Goal: Communication & Community: Answer question/provide support

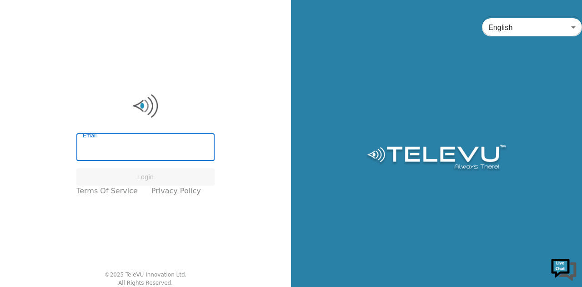
click at [130, 148] on input "Email" at bounding box center [145, 147] width 138 height 25
type input "[EMAIL_ADDRESS][DOMAIN_NAME]"
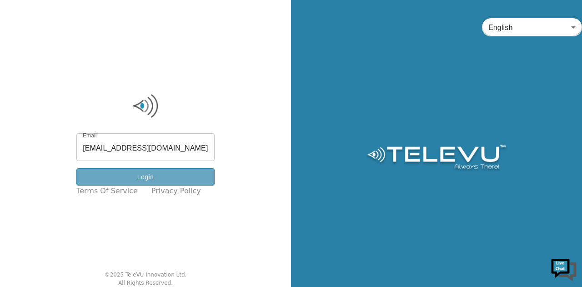
click at [186, 177] on button "Login" at bounding box center [145, 177] width 138 height 18
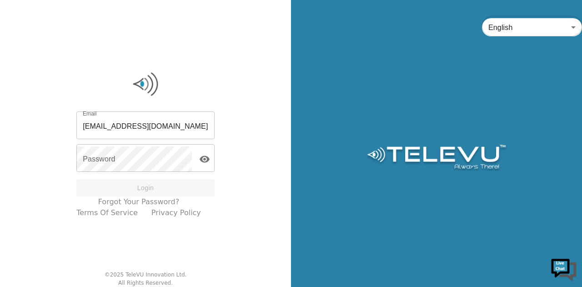
click at [186, 177] on div "Email [EMAIL_ADDRESS][DOMAIN_NAME] Email Password Password Login" at bounding box center [145, 155] width 138 height 83
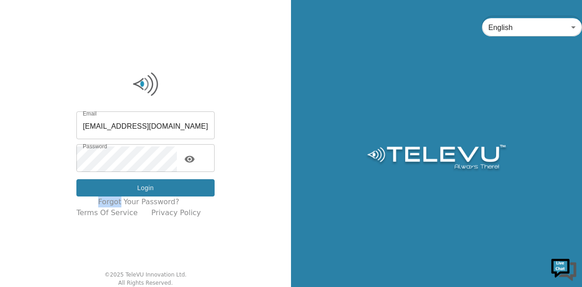
click at [182, 191] on button "Login" at bounding box center [145, 188] width 138 height 18
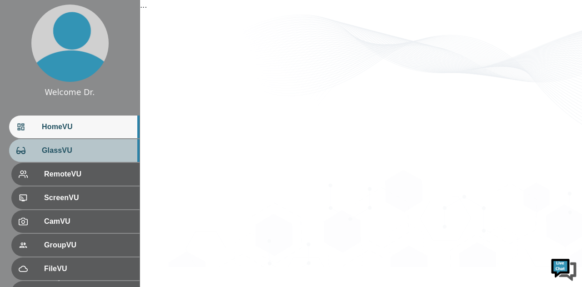
click at [65, 154] on span "GlassVU" at bounding box center [87, 150] width 90 height 11
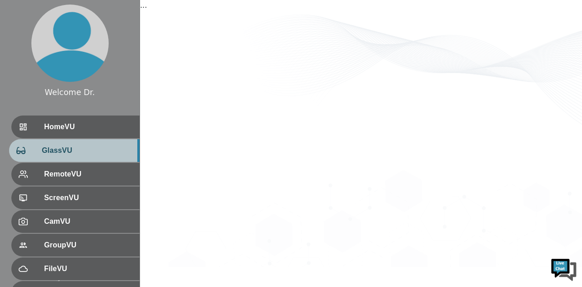
click at [65, 154] on span "GlassVU" at bounding box center [87, 150] width 90 height 11
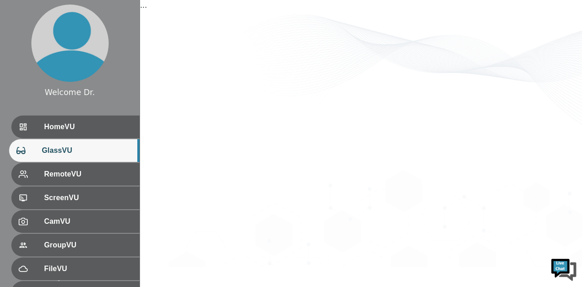
click at [566, 267] on img at bounding box center [563, 268] width 27 height 27
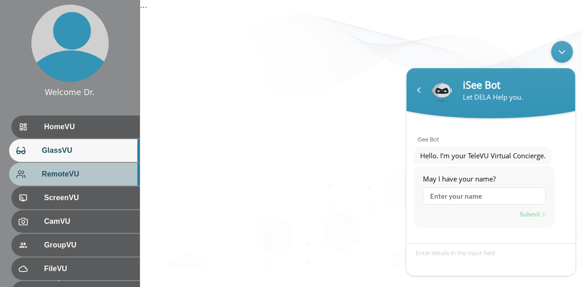
click at [79, 172] on span "RemoteVU" at bounding box center [87, 174] width 90 height 11
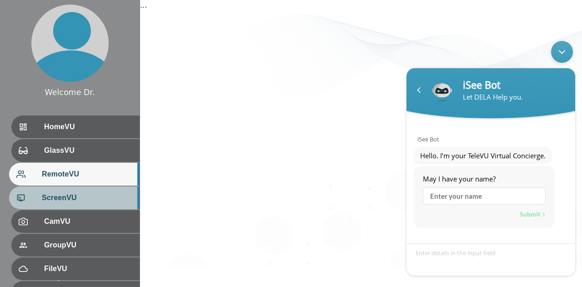
click at [85, 193] on span "ScreenVU" at bounding box center [87, 197] width 90 height 11
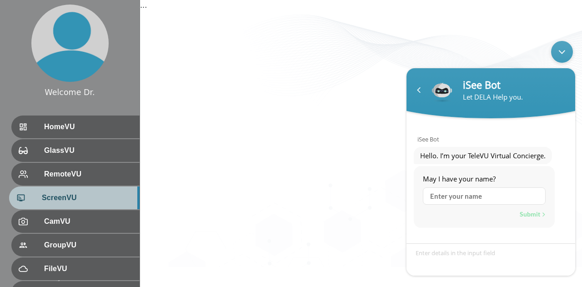
click at [85, 193] on span "ScreenVU" at bounding box center [87, 197] width 90 height 11
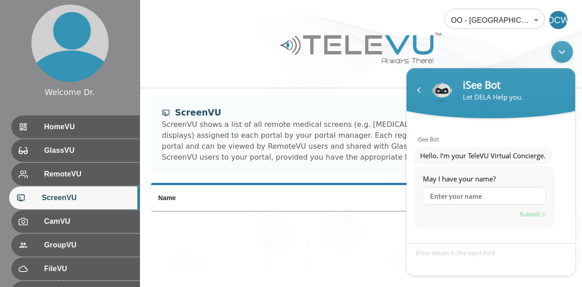
click at [276, 212] on div "Name" at bounding box center [361, 202] width 442 height 39
click at [530, 212] on div "Submit" at bounding box center [533, 214] width 26 height 12
click at [391, 224] on div "OO - Uganda - C. Wasswa [MTRP] 166 ​ DCW ScreenVU ScreenVU shows a list of all …" at bounding box center [361, 133] width 442 height 267
click at [225, 166] on div "ScreenVU ScreenVU shows a list of all remote medical screens (e.g. fluoroscopy,…" at bounding box center [361, 134] width 420 height 78
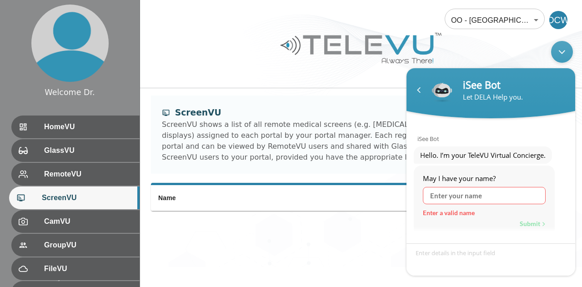
click at [575, 238] on body "iSee Bot Let DELA Help you. iSee Bot Hello. I’m your TeleVU Virtual Concierge. …" at bounding box center [491, 158] width 178 height 244
click at [539, 226] on div "Submit" at bounding box center [533, 223] width 26 height 12
click at [567, 59] on div "Minimize live chat window" at bounding box center [562, 51] width 22 height 22
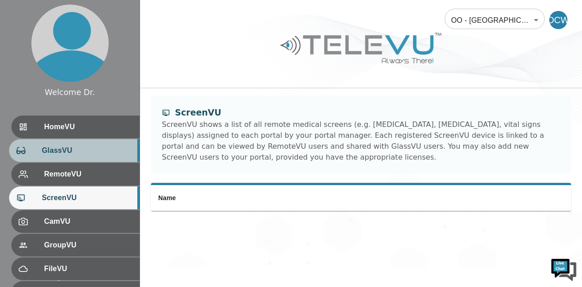
click at [89, 152] on span "GlassVU" at bounding box center [87, 150] width 90 height 11
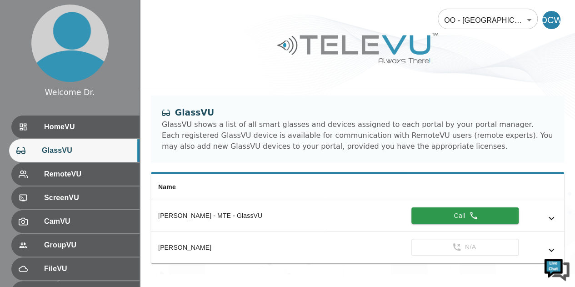
click at [431, 166] on div "GlassVU GlassVU shows a list of all smart glasses and devices assigned to each …" at bounding box center [357, 133] width 435 height 76
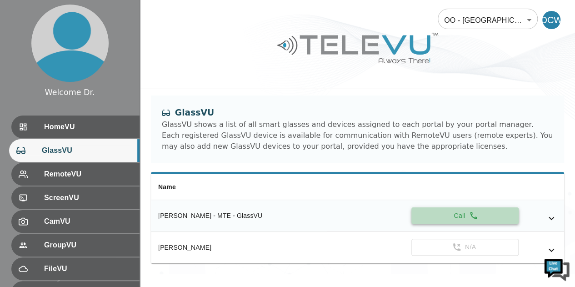
click at [467, 218] on button "Call" at bounding box center [464, 215] width 107 height 17
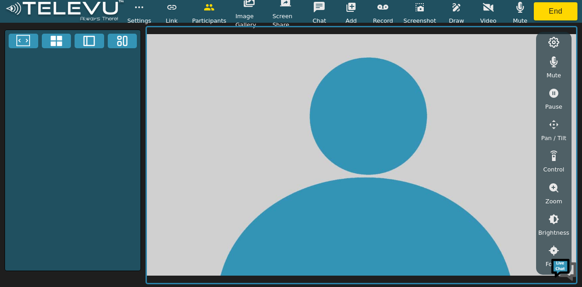
click at [388, 195] on video at bounding box center [361, 155] width 429 height 256
click at [331, 110] on video at bounding box center [361, 155] width 429 height 256
click at [167, 116] on video at bounding box center [361, 155] width 429 height 256
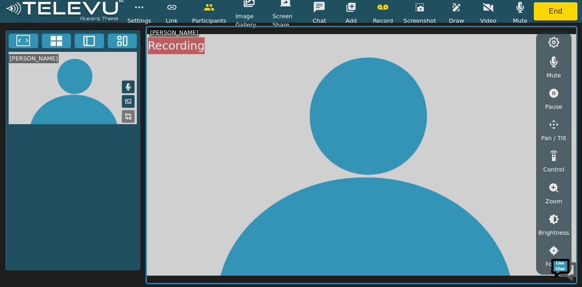
click at [25, 44] on icon at bounding box center [23, 41] width 14 height 14
click at [247, 111] on video at bounding box center [361, 155] width 429 height 256
click at [205, 12] on icon "button" at bounding box center [209, 7] width 11 height 11
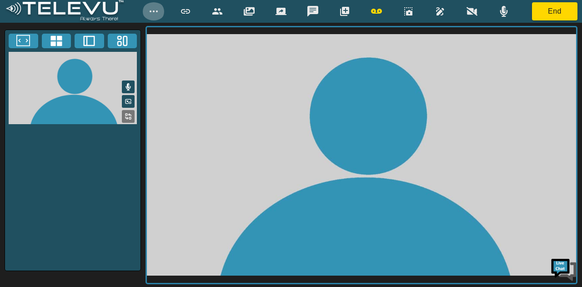
click at [157, 8] on icon "button" at bounding box center [153, 11] width 11 height 11
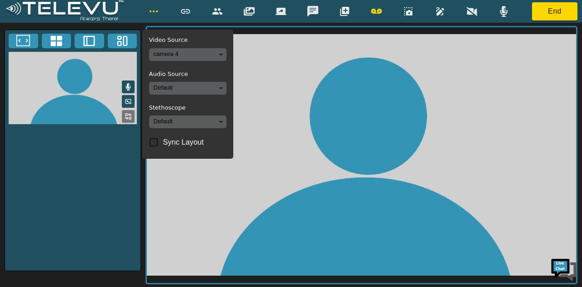
click at [369, 141] on video at bounding box center [361, 155] width 429 height 256
click at [356, 115] on video at bounding box center [361, 155] width 429 height 256
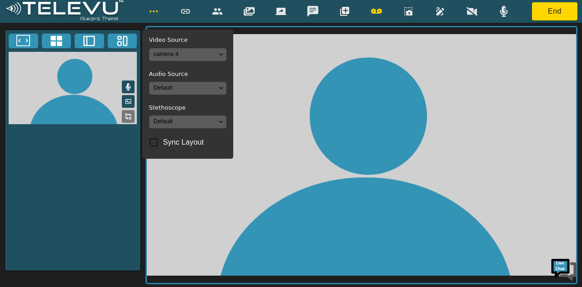
click at [356, 115] on video at bounding box center [361, 155] width 429 height 256
click at [105, 112] on video at bounding box center [72, 88] width 135 height 72
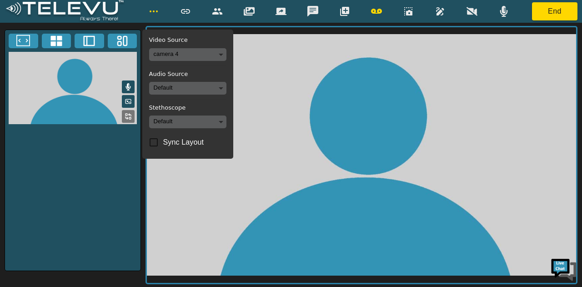
click at [105, 112] on video at bounding box center [72, 88] width 135 height 72
click at [558, 14] on button "End" at bounding box center [554, 11] width 45 height 18
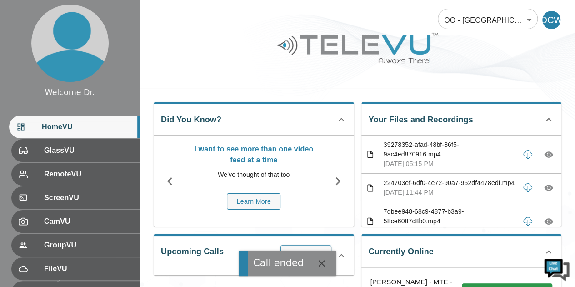
scroll to position [140, 0]
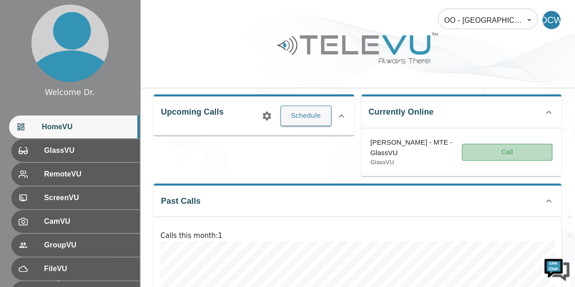
click at [487, 155] on button "Call" at bounding box center [507, 152] width 90 height 17
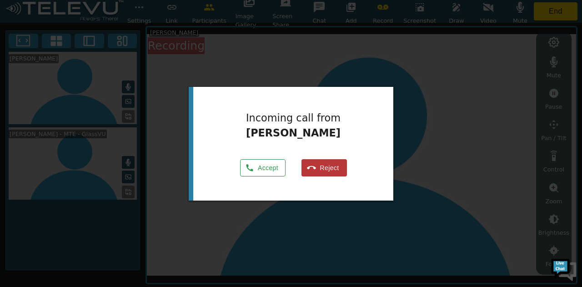
click at [267, 171] on button "Accept" at bounding box center [262, 168] width 45 height 18
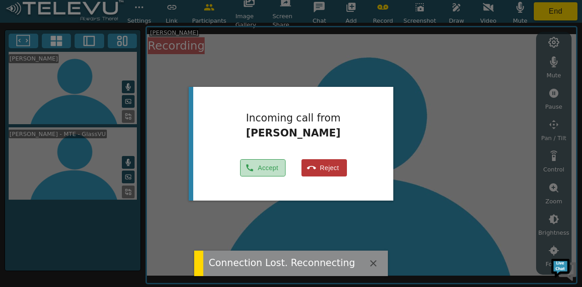
click at [264, 175] on button "Accept" at bounding box center [262, 168] width 45 height 18
